Goal: Task Accomplishment & Management: Complete application form

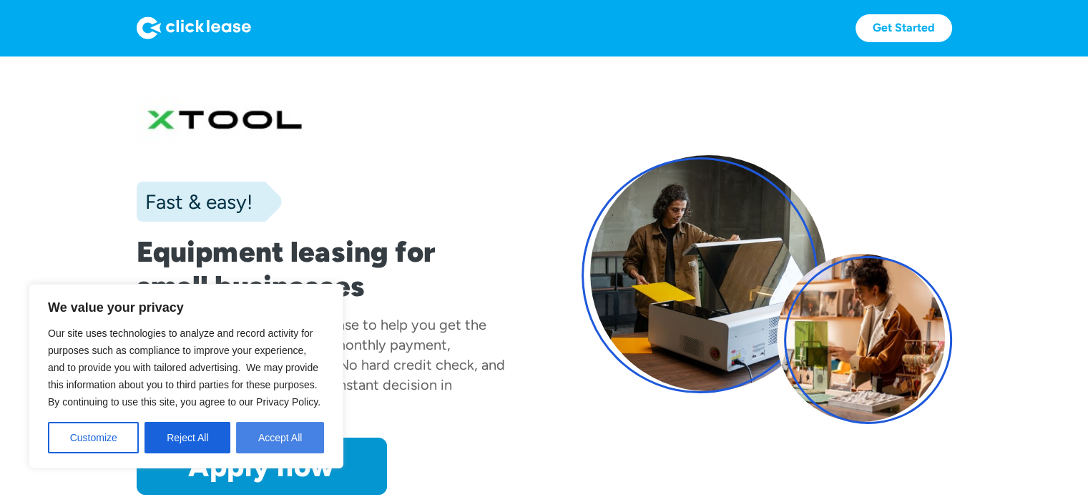
click at [286, 437] on button "Accept All" at bounding box center [280, 437] width 88 height 31
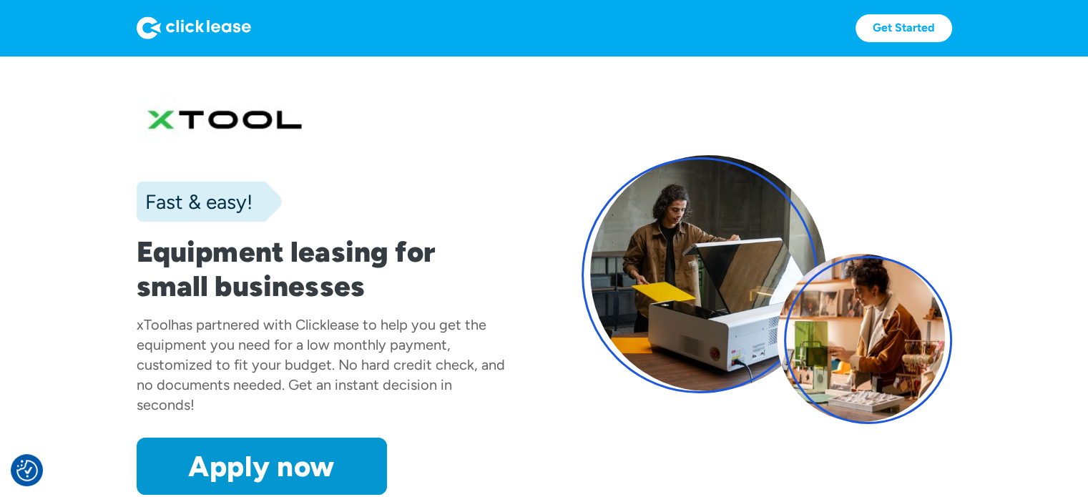
drag, startPoint x: 231, startPoint y: 170, endPoint x: 242, endPoint y: 152, distance: 20.9
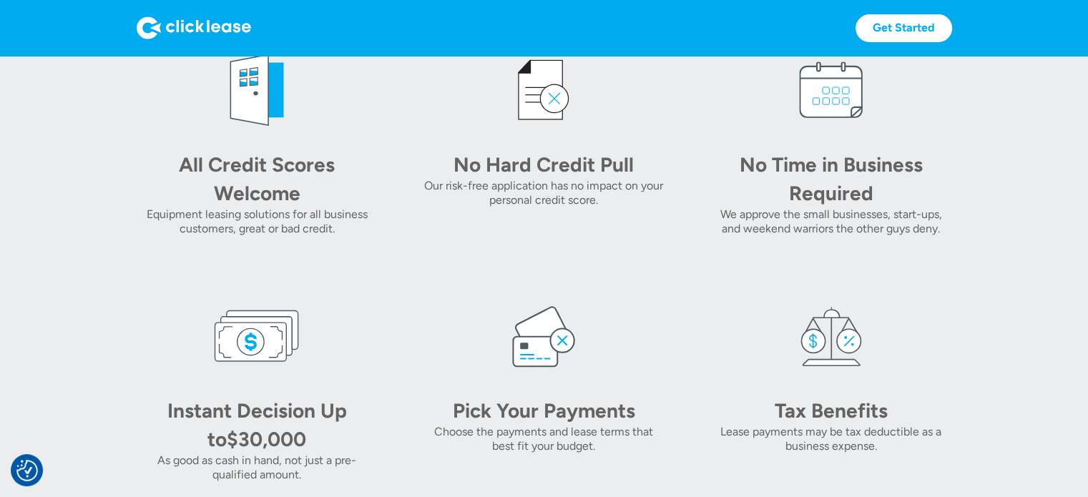
scroll to position [310, 0]
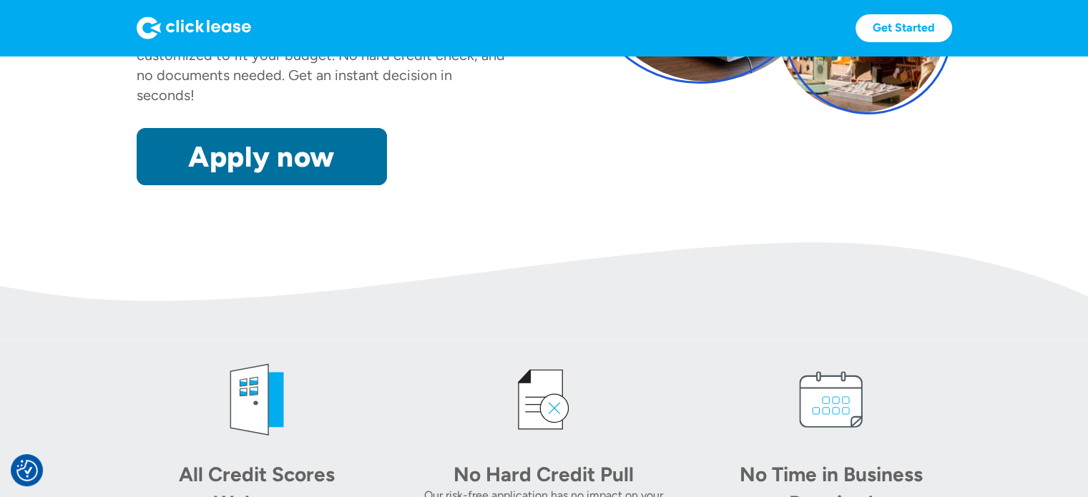
click at [294, 173] on link "Apply now" at bounding box center [262, 156] width 250 height 57
